Goal: Find specific page/section: Find specific page/section

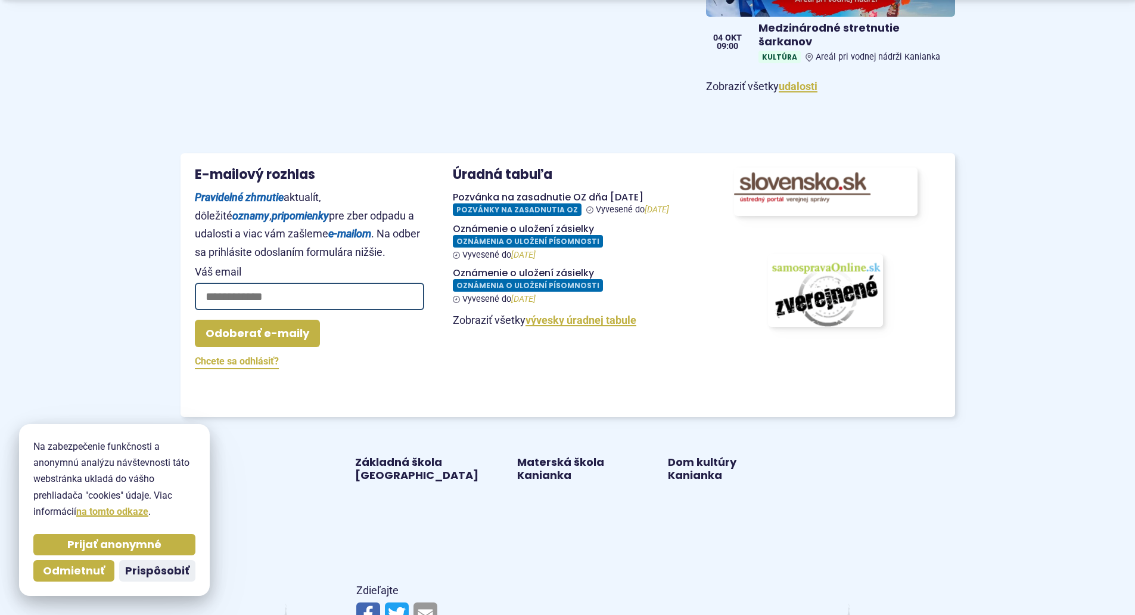
scroll to position [1371, 0]
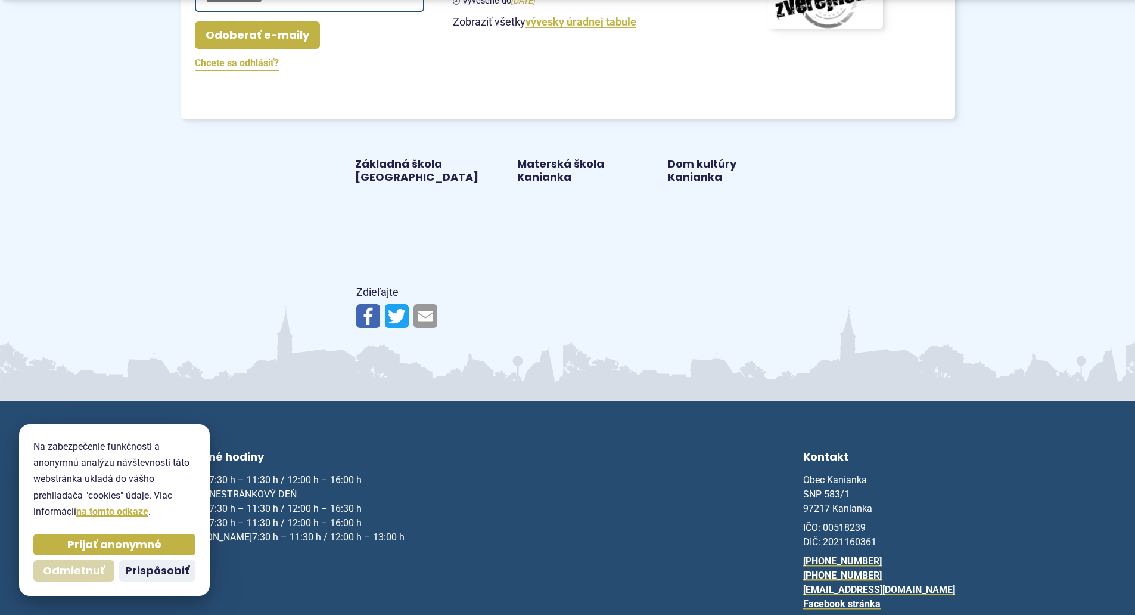
click at [102, 574] on span "Odmietnuť" at bounding box center [74, 571] width 62 height 14
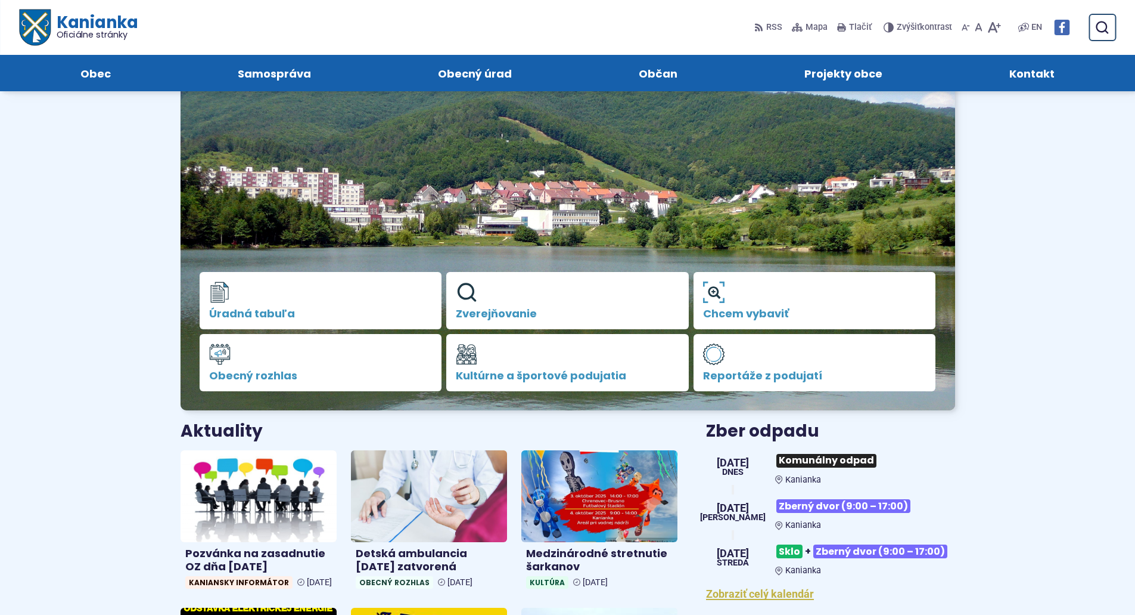
scroll to position [0, 0]
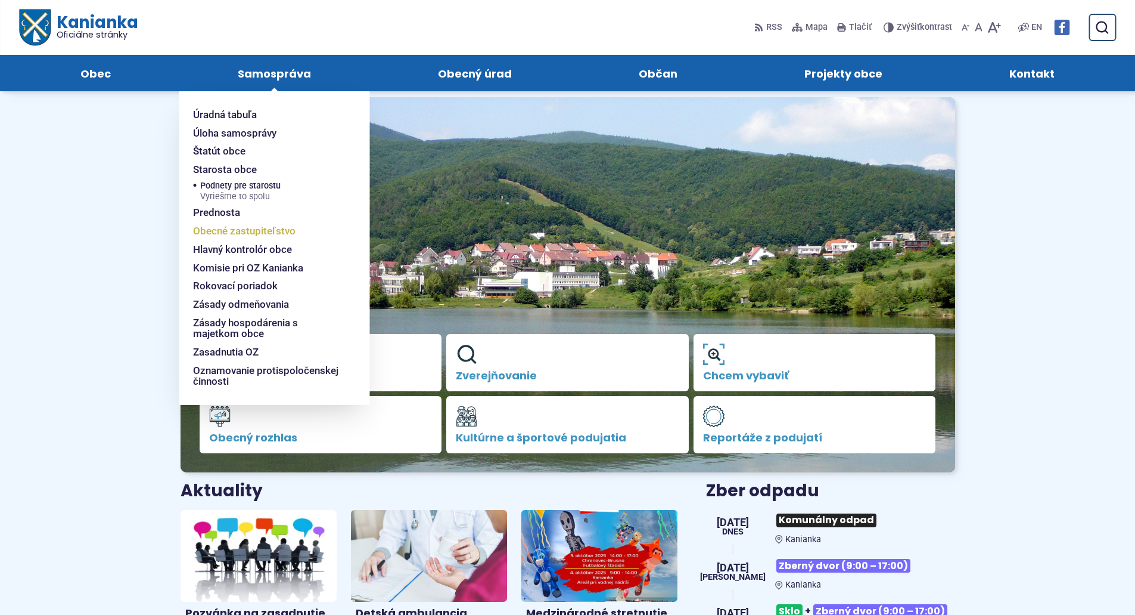
click at [240, 235] on span "Obecné zastupiteľstvo" at bounding box center [244, 231] width 103 height 18
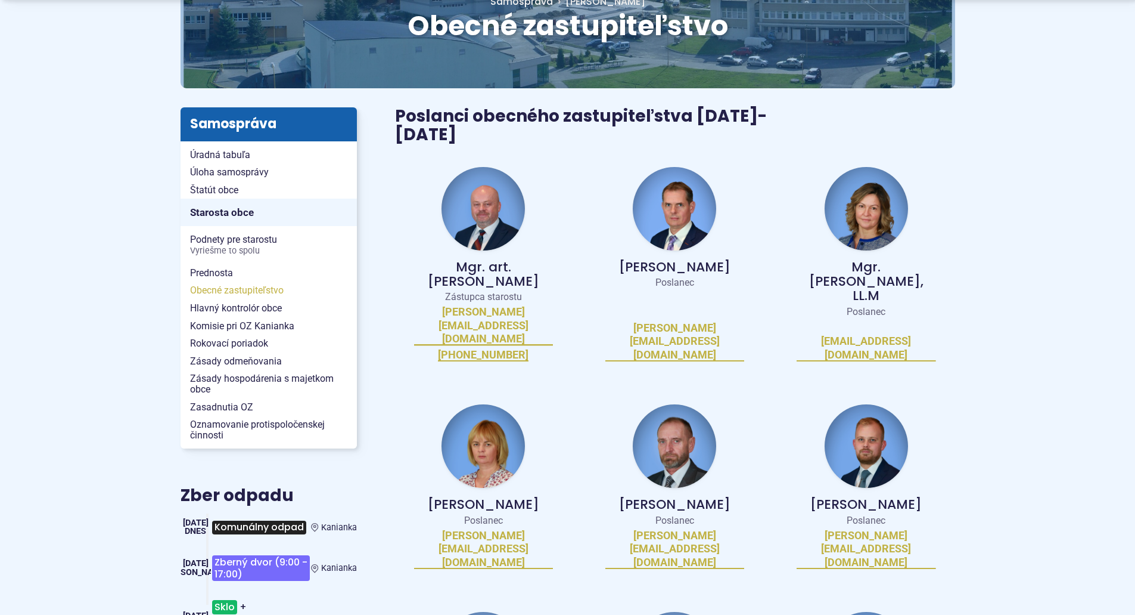
scroll to position [179, 0]
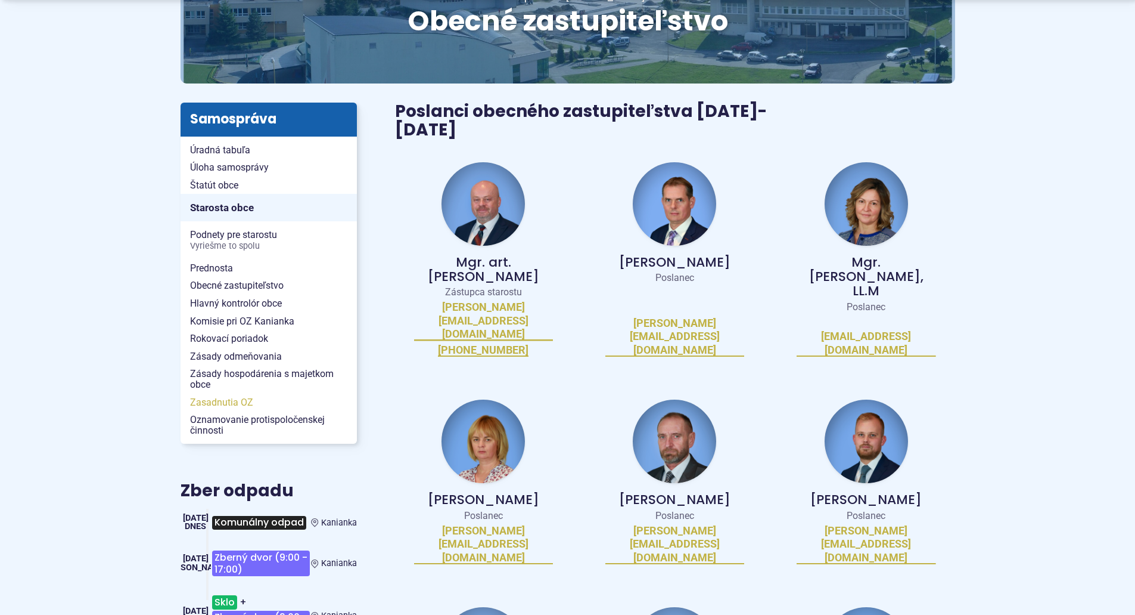
click at [246, 395] on span "Zasadnutia OZ" at bounding box center [268, 402] width 157 height 18
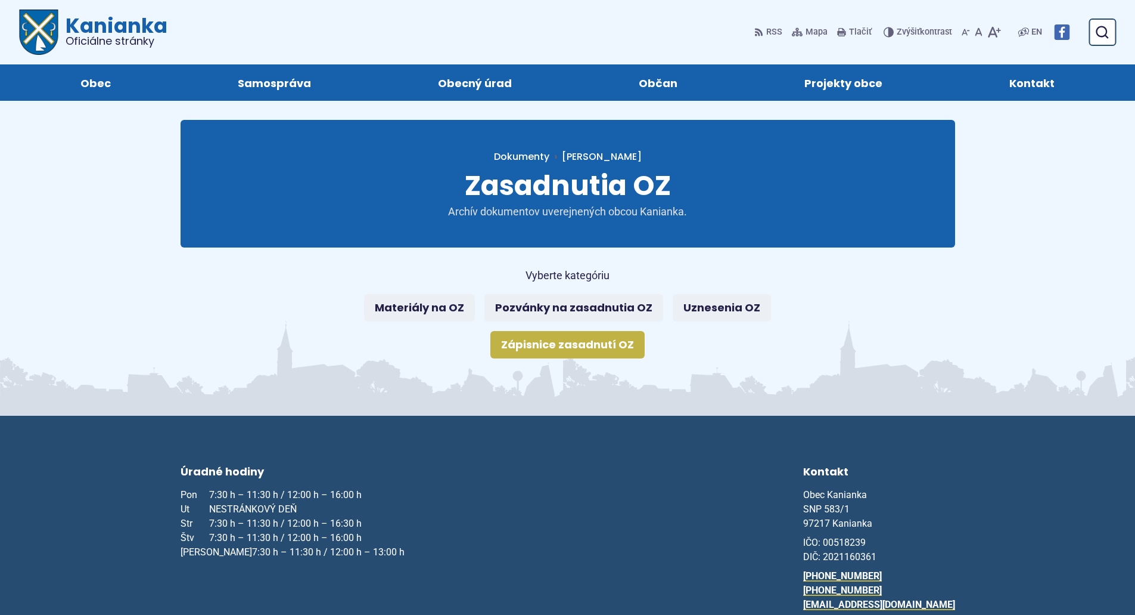
click at [578, 340] on link "Zápisnice zasadnutí OZ" at bounding box center [568, 344] width 154 height 27
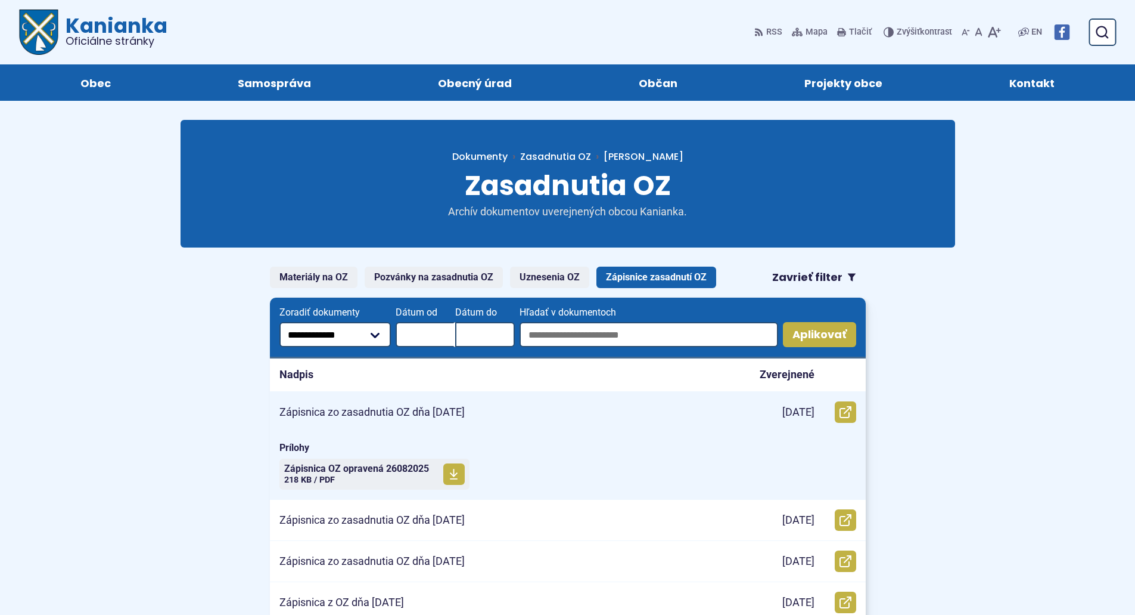
click at [454, 409] on p "Zápisnica zo zasadnutia OZ dňa [DATE]" at bounding box center [372, 412] width 185 height 14
